Goal: Task Accomplishment & Management: Manage account settings

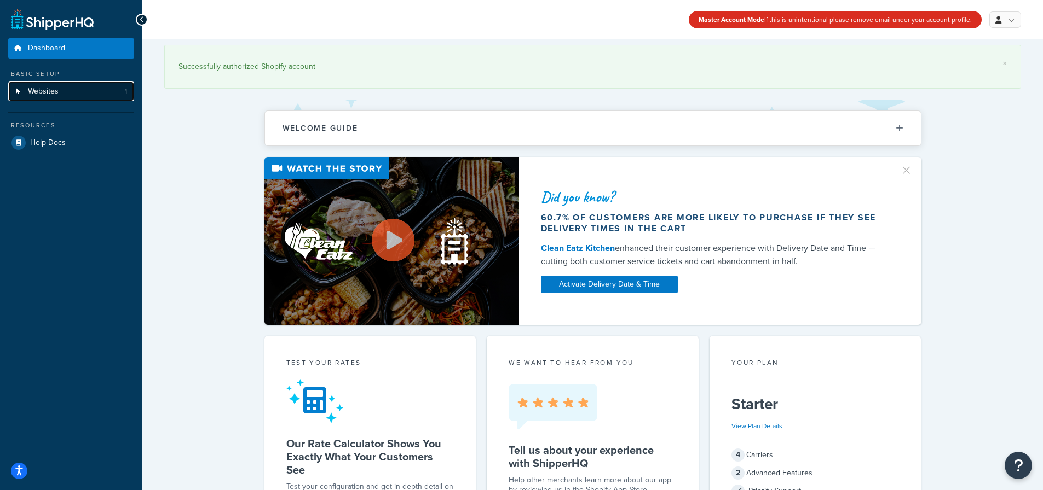
click at [75, 94] on link "Websites 1" at bounding box center [71, 92] width 126 height 20
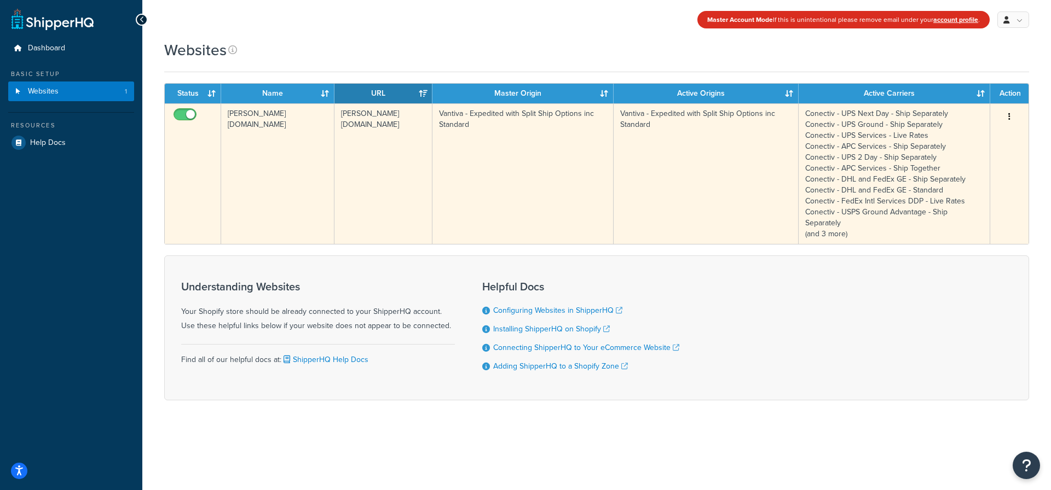
click at [575, 197] on td "Vantiva - Expedited with Split Ship Options inc Standard" at bounding box center [522, 173] width 181 height 141
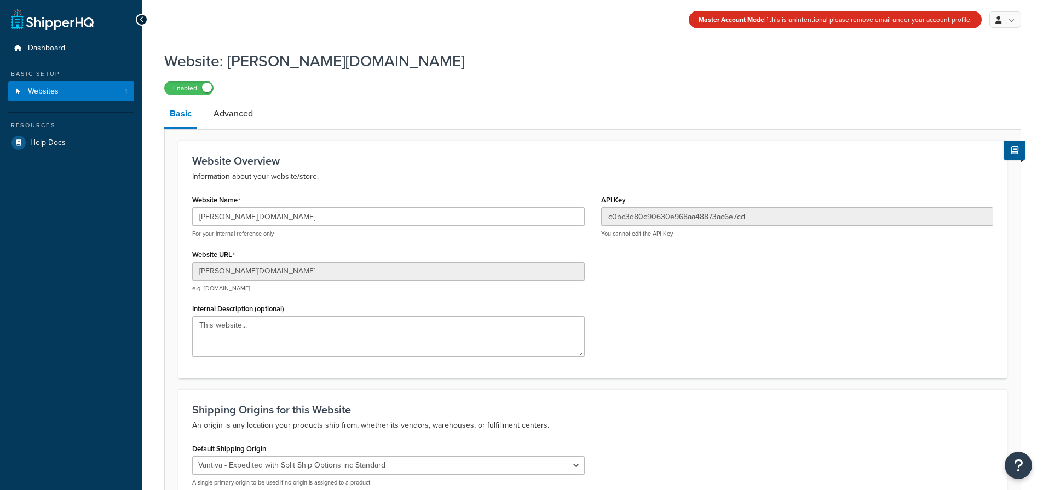
select select "138040"
